Goal: Task Accomplishment & Management: Complete application form

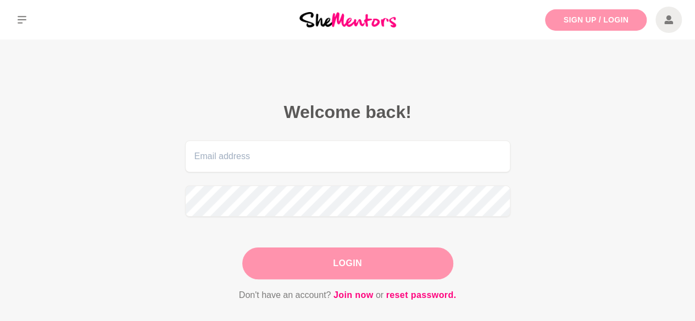
click at [573, 21] on link "Sign Up / Login" at bounding box center [596, 19] width 102 height 21
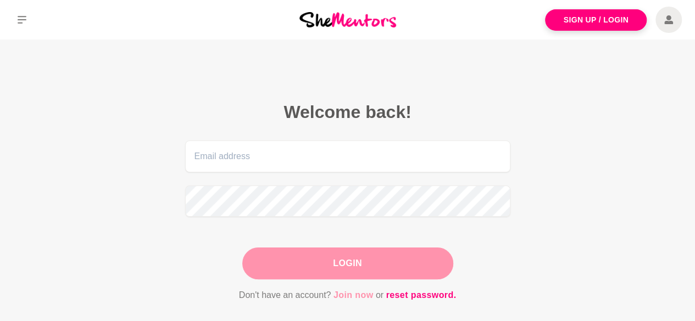
click at [350, 294] on link "Join now" at bounding box center [353, 295] width 40 height 14
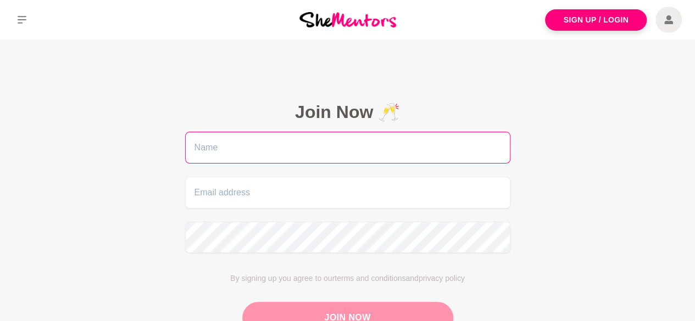
click at [399, 143] on input "text" at bounding box center [347, 148] width 325 height 32
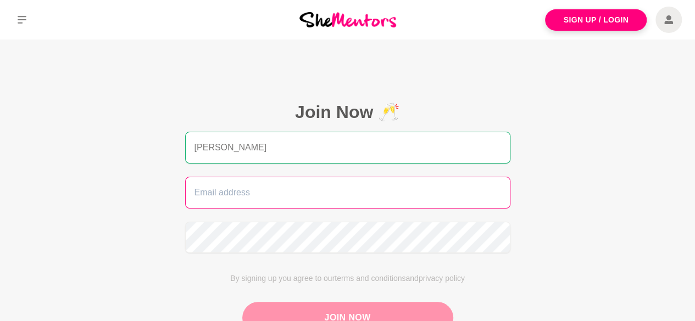
type input "Kate Smyth"
click at [376, 192] on input "email" at bounding box center [347, 193] width 325 height 32
paste input "[EMAIL_ADDRESS][DOMAIN_NAME]"
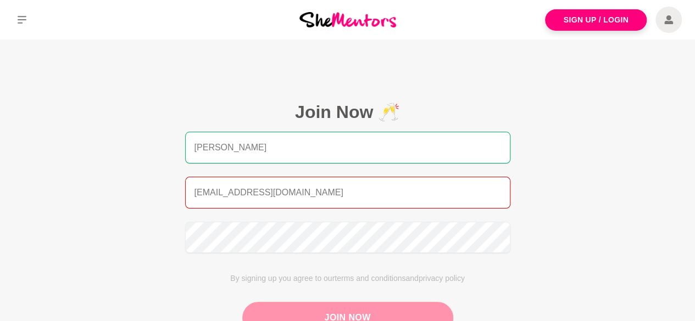
type input "[EMAIL_ADDRESS][DOMAIN_NAME]"
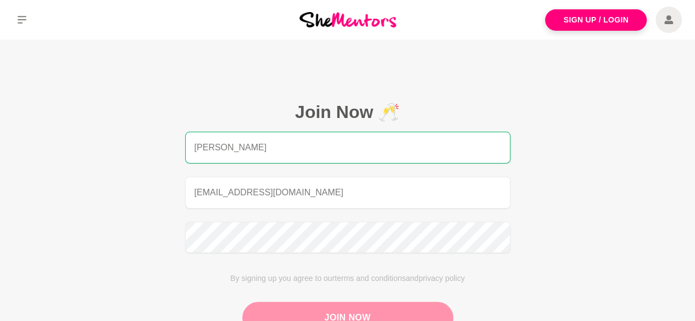
click at [356, 313] on button "Join Now" at bounding box center [347, 318] width 211 height 32
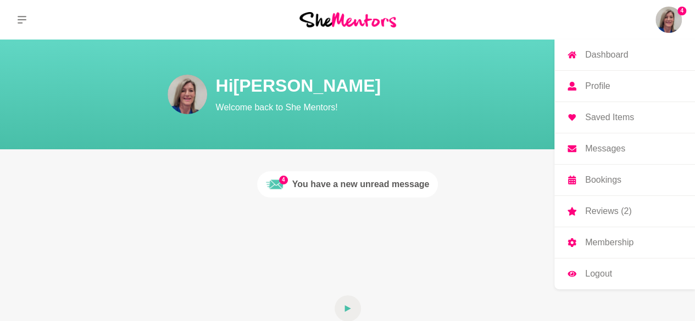
click at [600, 275] on p "Logout" at bounding box center [598, 274] width 27 height 9
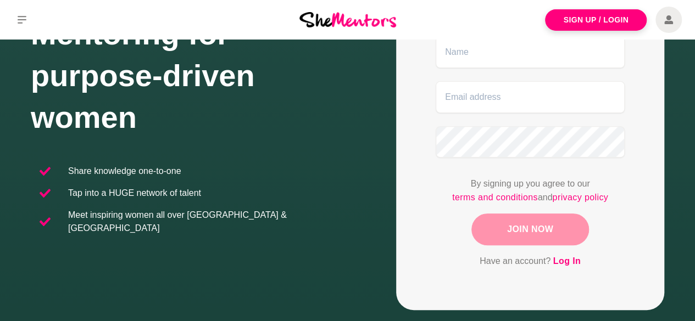
scroll to position [183, 0]
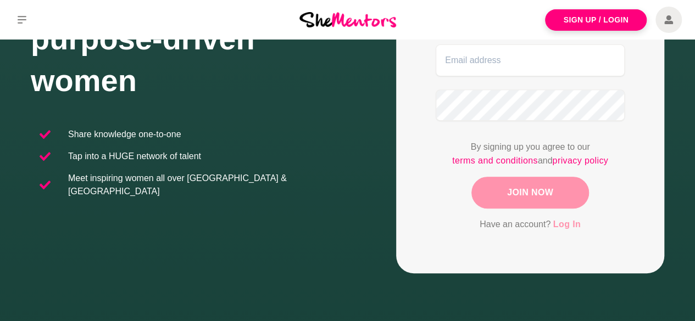
click at [565, 227] on link "Log In" at bounding box center [566, 224] width 27 height 14
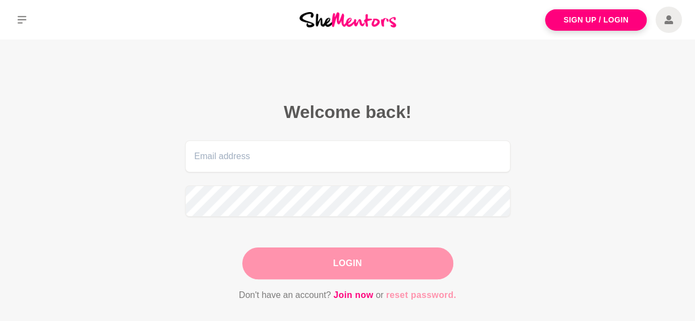
click at [406, 295] on link "reset password." at bounding box center [420, 295] width 70 height 14
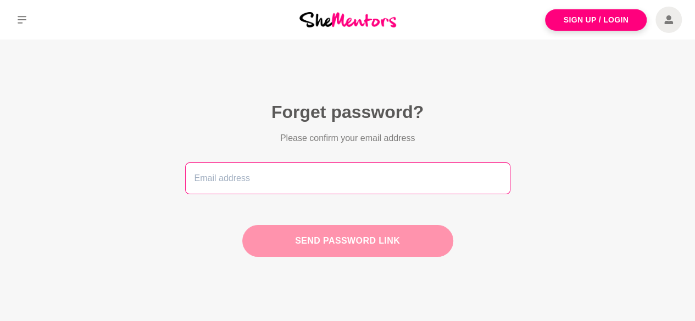
click at [276, 172] on input "email" at bounding box center [347, 179] width 325 height 32
paste input "[EMAIL_ADDRESS][DOMAIN_NAME]"
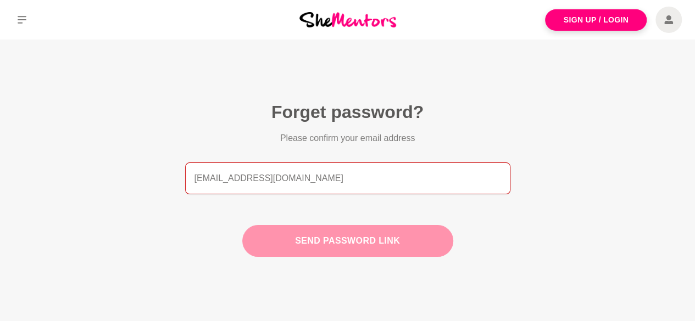
type input "[EMAIL_ADDRESS][DOMAIN_NAME]"
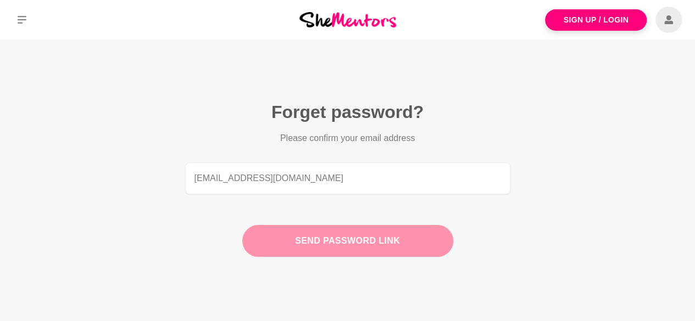
click at [322, 227] on button "Send password link" at bounding box center [347, 241] width 211 height 32
